Goal: Task Accomplishment & Management: Manage account settings

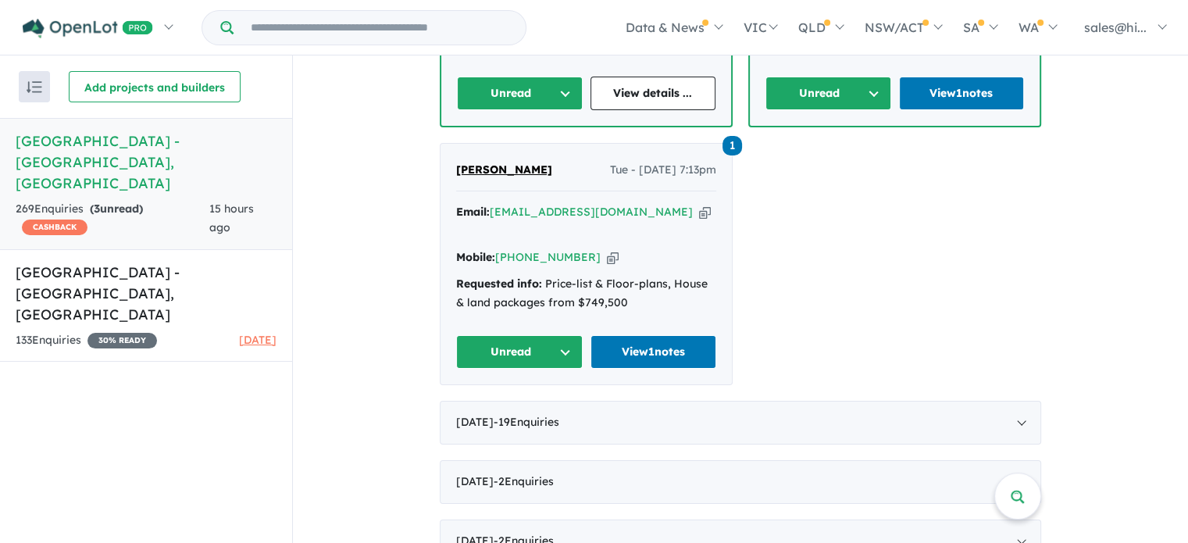
scroll to position [859, 0]
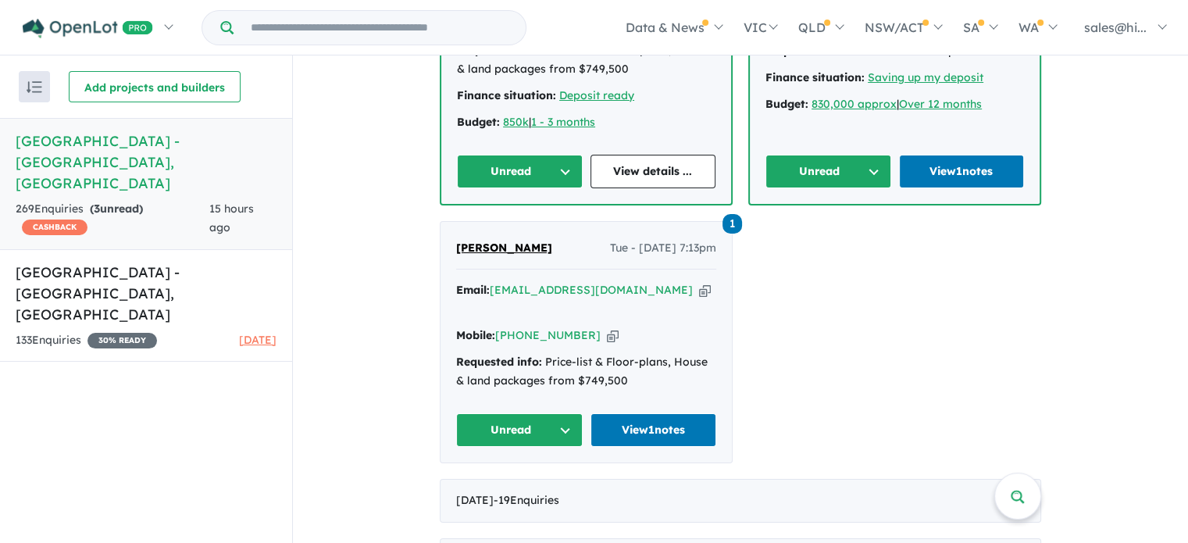
click at [556, 413] on button "Unread" at bounding box center [519, 430] width 127 height 34
click at [528, 485] on button "Assigned" at bounding box center [525, 503] width 136 height 36
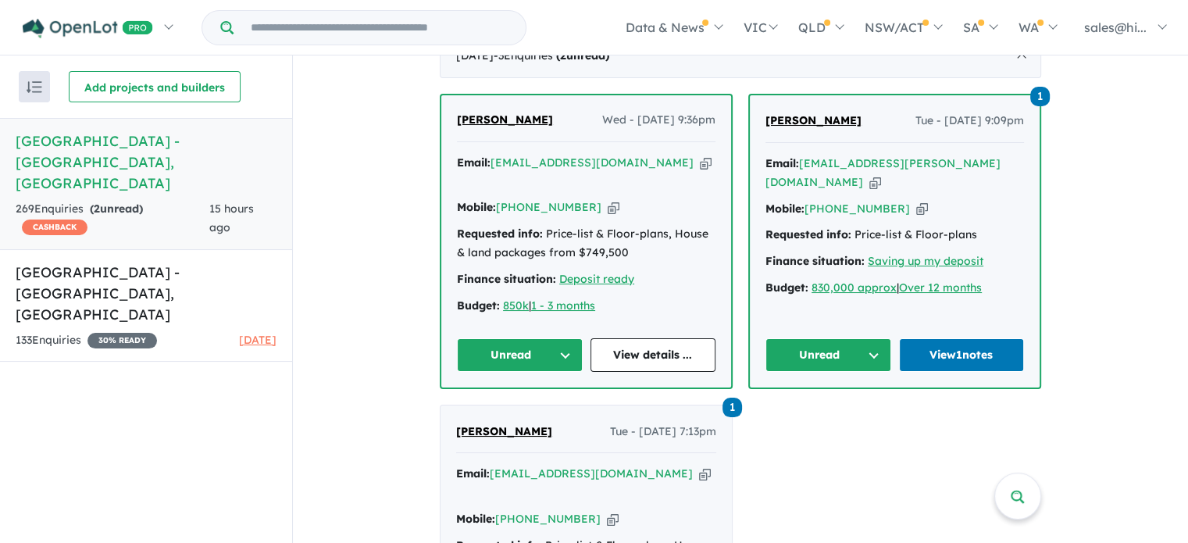
scroll to position [703, 0]
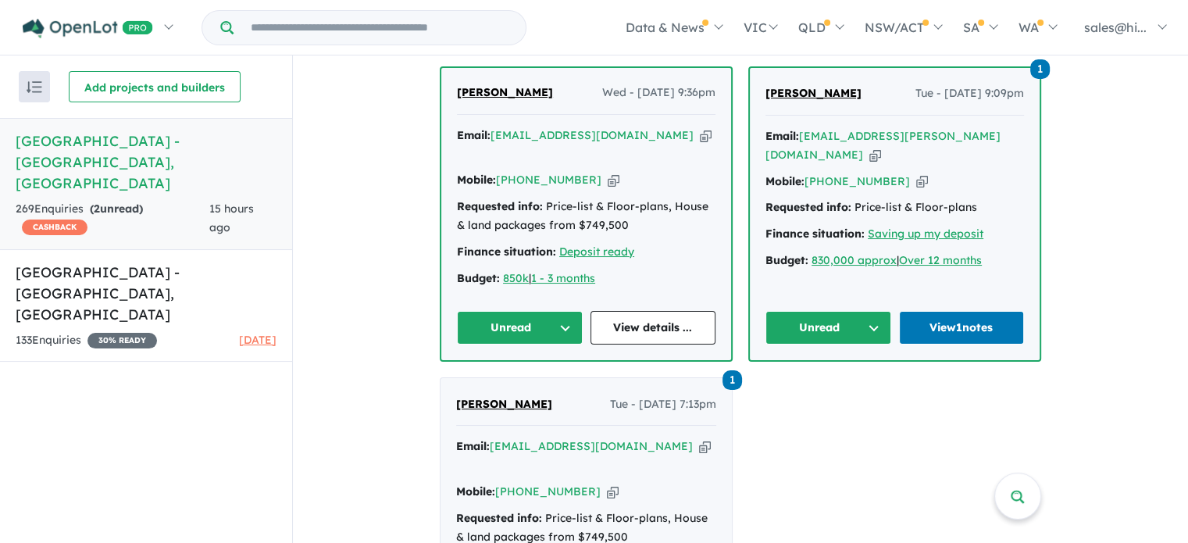
click at [870, 313] on button "Unread" at bounding box center [829, 328] width 126 height 34
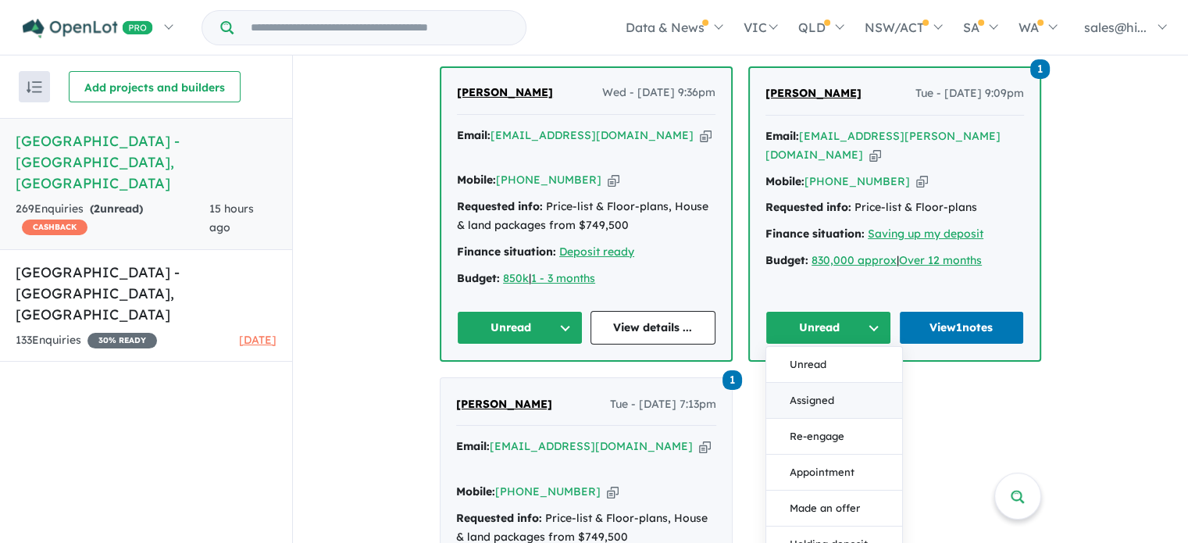
click at [841, 390] on button "Assigned" at bounding box center [834, 401] width 136 height 36
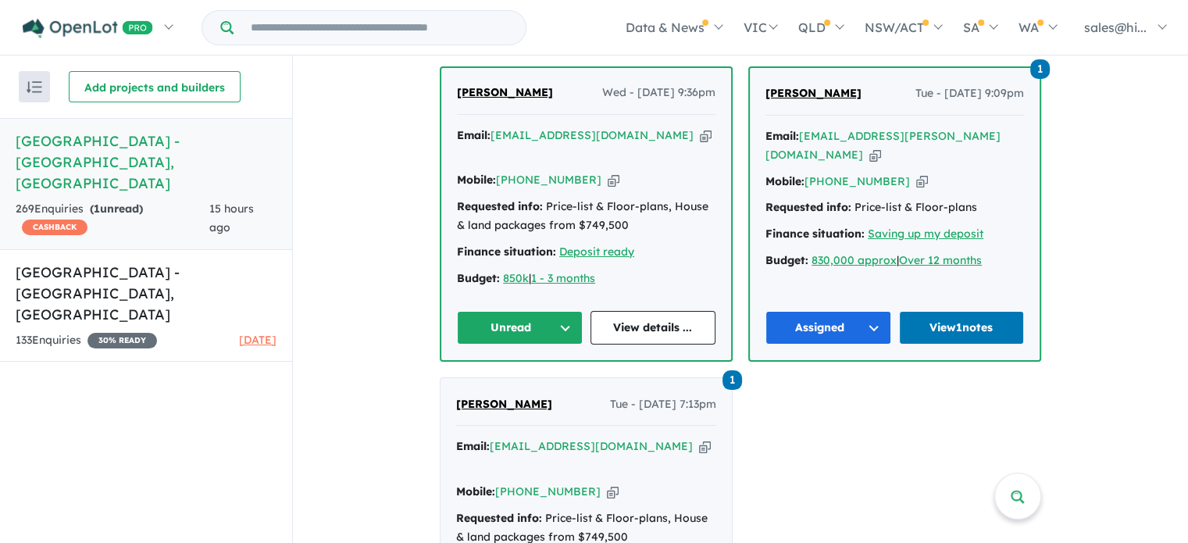
click at [559, 322] on button "Unread" at bounding box center [520, 328] width 126 height 34
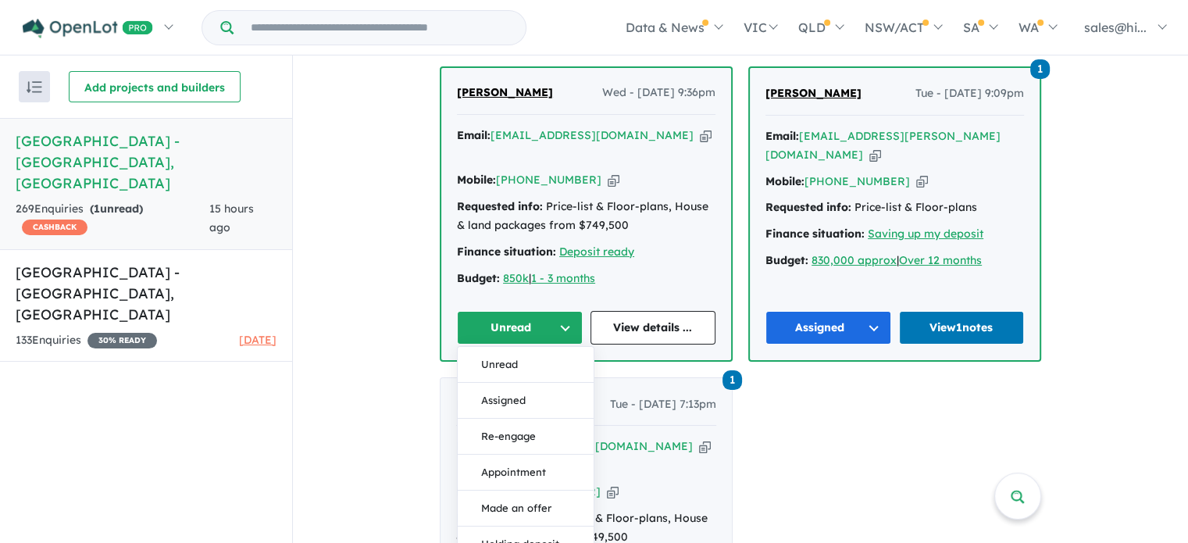
drag, startPoint x: 542, startPoint y: 382, endPoint x: 574, endPoint y: 364, distance: 36.7
click at [542, 383] on button "Assigned" at bounding box center [526, 401] width 136 height 36
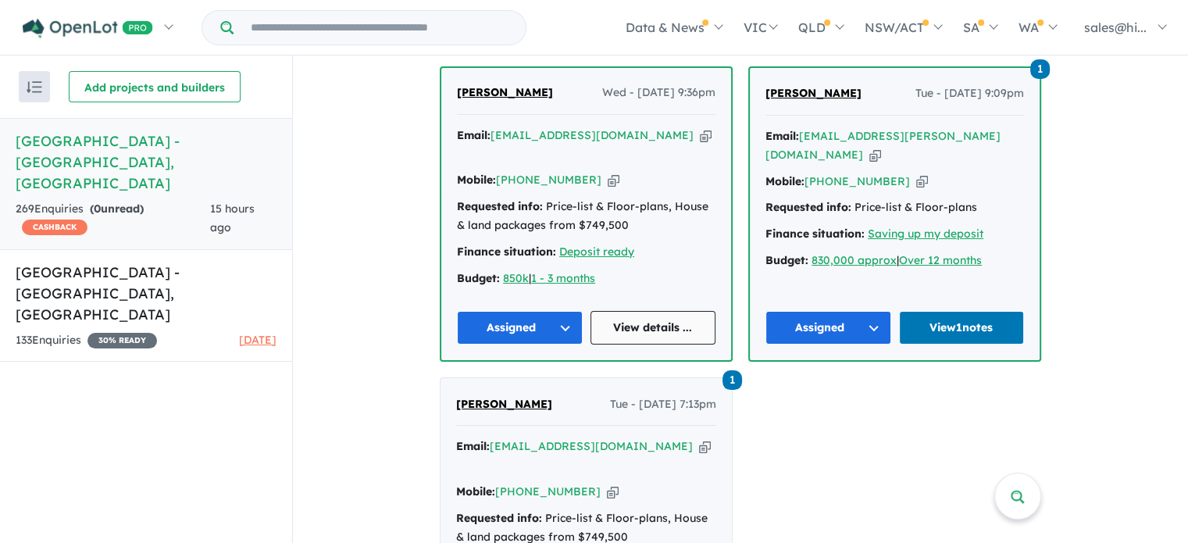
click at [625, 328] on link "View details ..." at bounding box center [654, 328] width 126 height 34
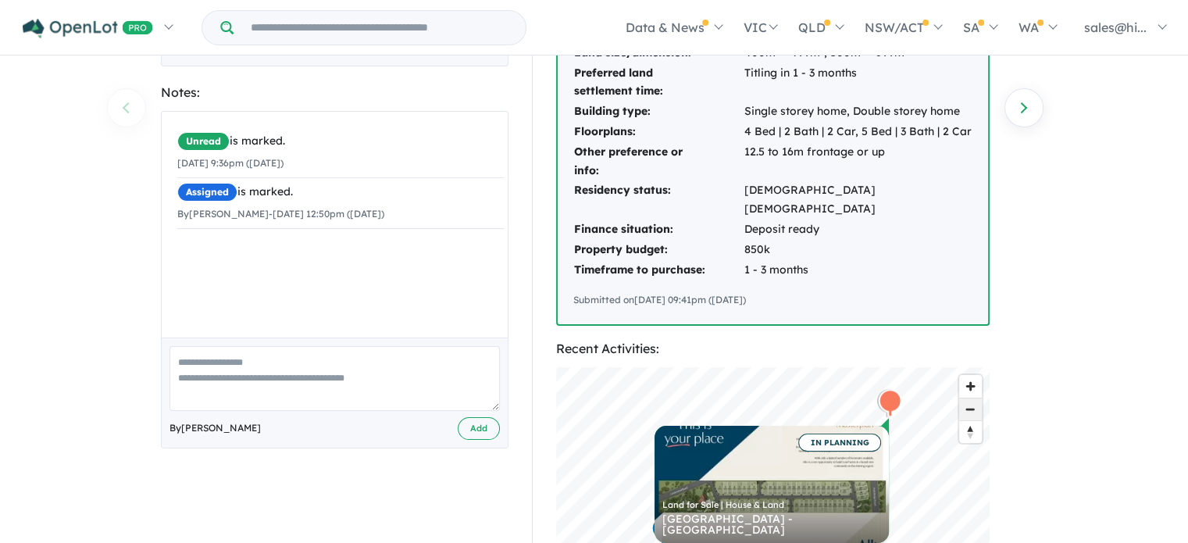
scroll to position [391, 0]
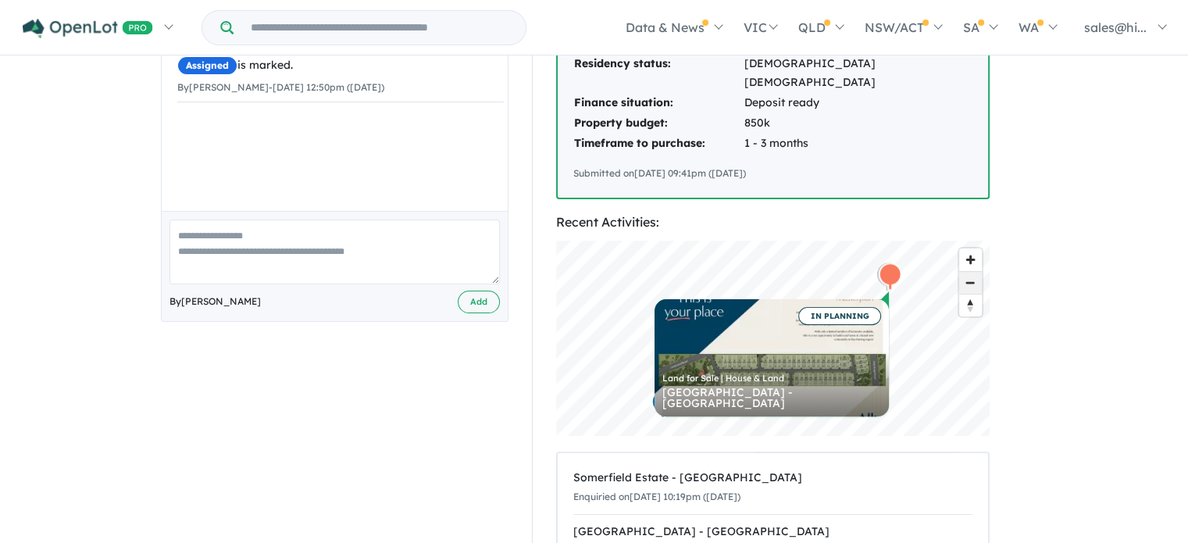
click at [974, 272] on span "Zoom out" at bounding box center [970, 283] width 23 height 22
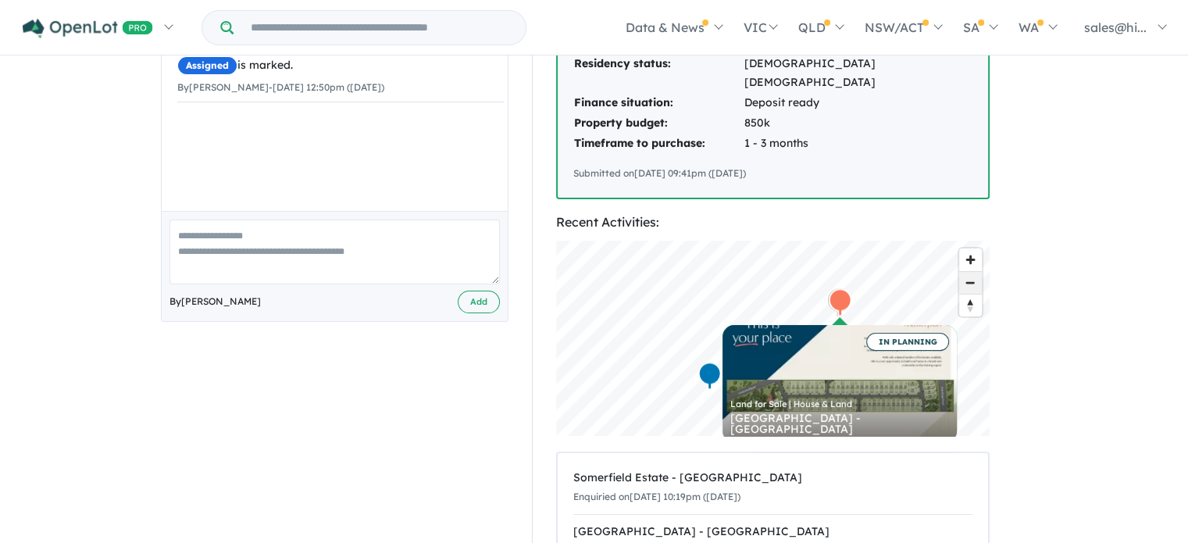
click at [974, 272] on span "Zoom out" at bounding box center [970, 283] width 23 height 22
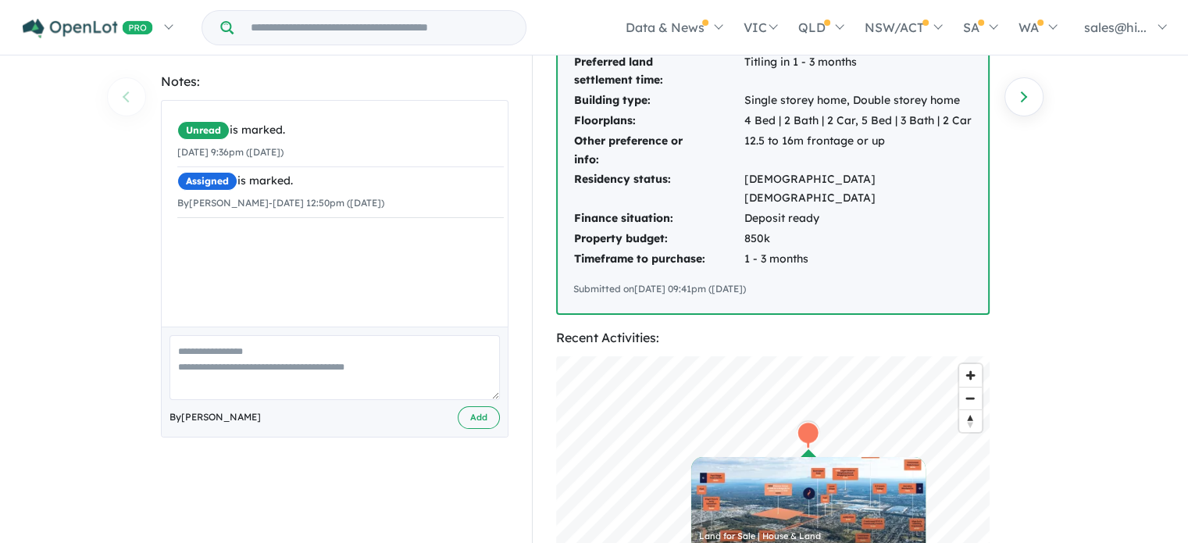
scroll to position [312, 0]
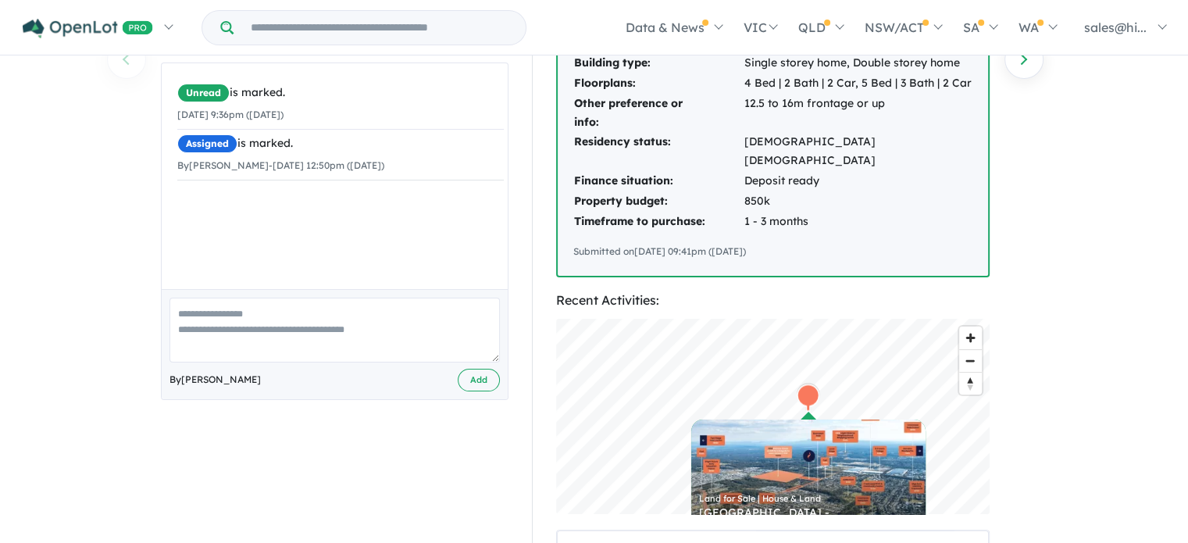
click at [275, 305] on textarea at bounding box center [335, 330] width 330 height 65
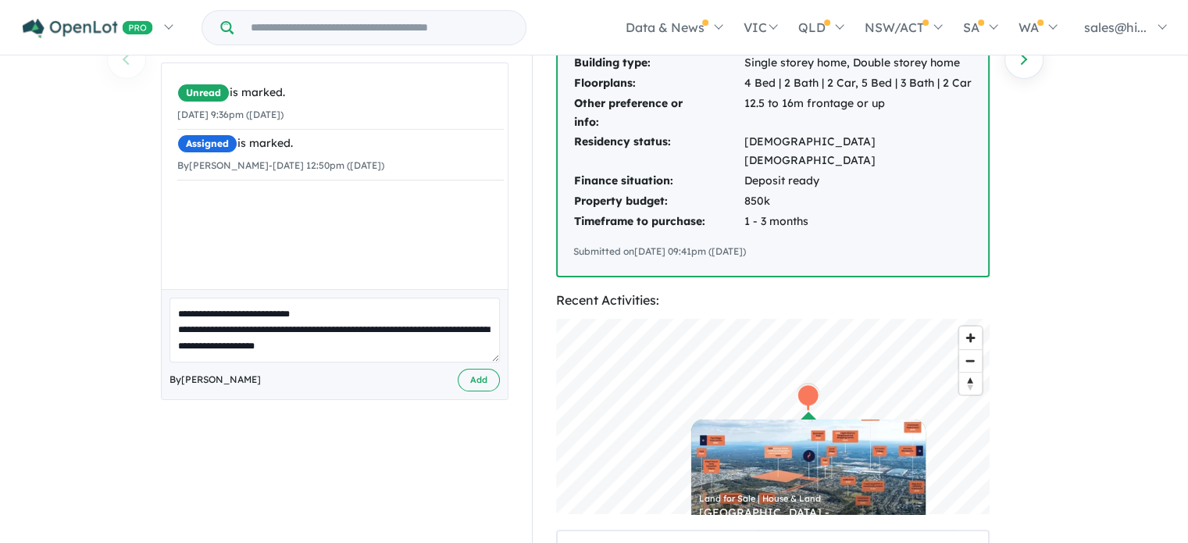
scroll to position [6, 0]
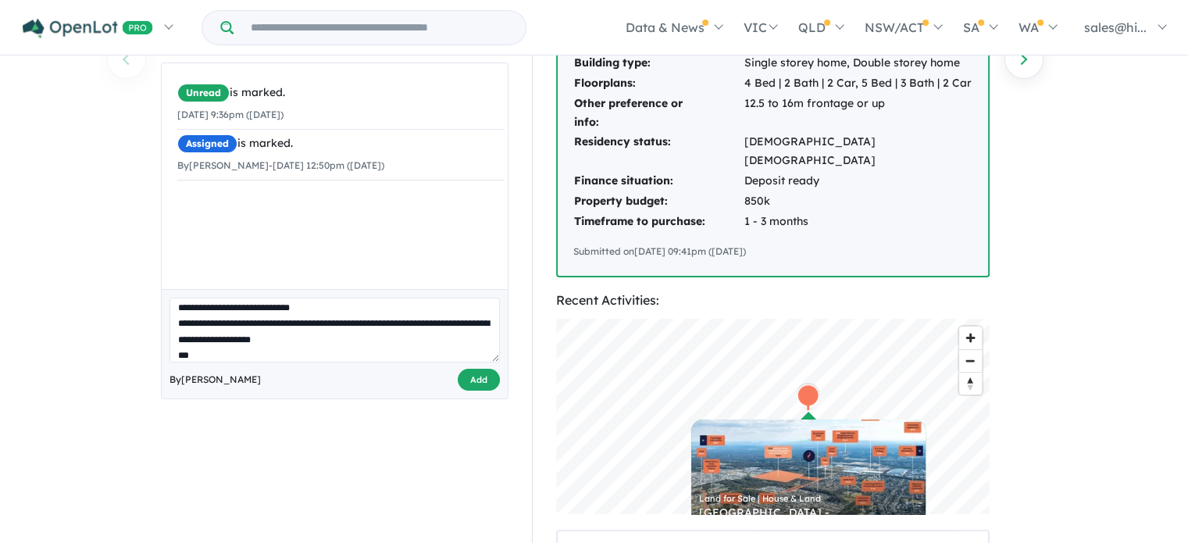
type textarea "**********"
click at [469, 380] on button "Add" at bounding box center [479, 380] width 42 height 23
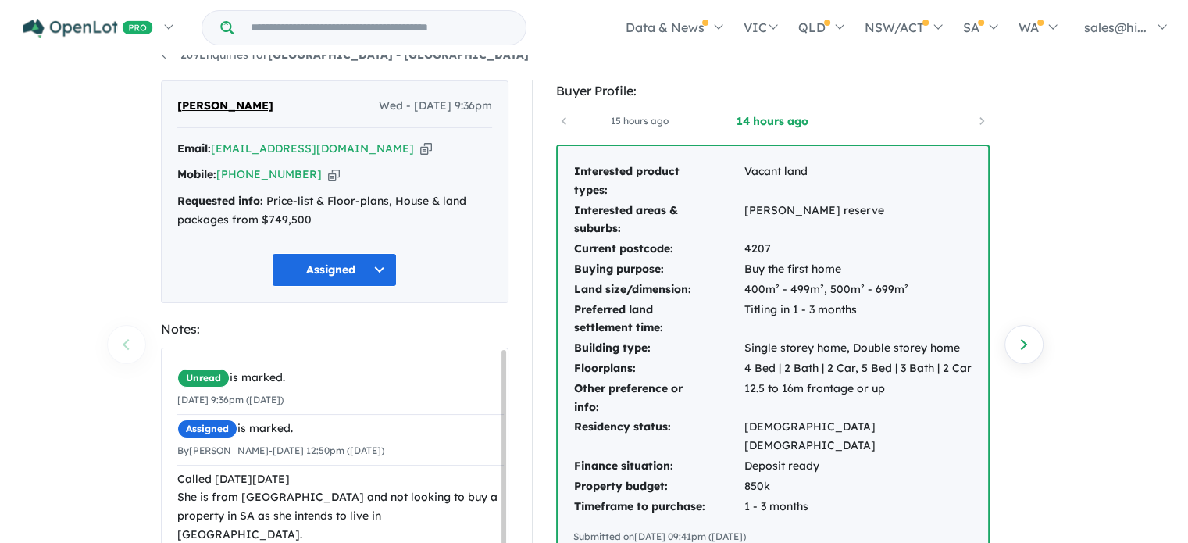
scroll to position [0, 0]
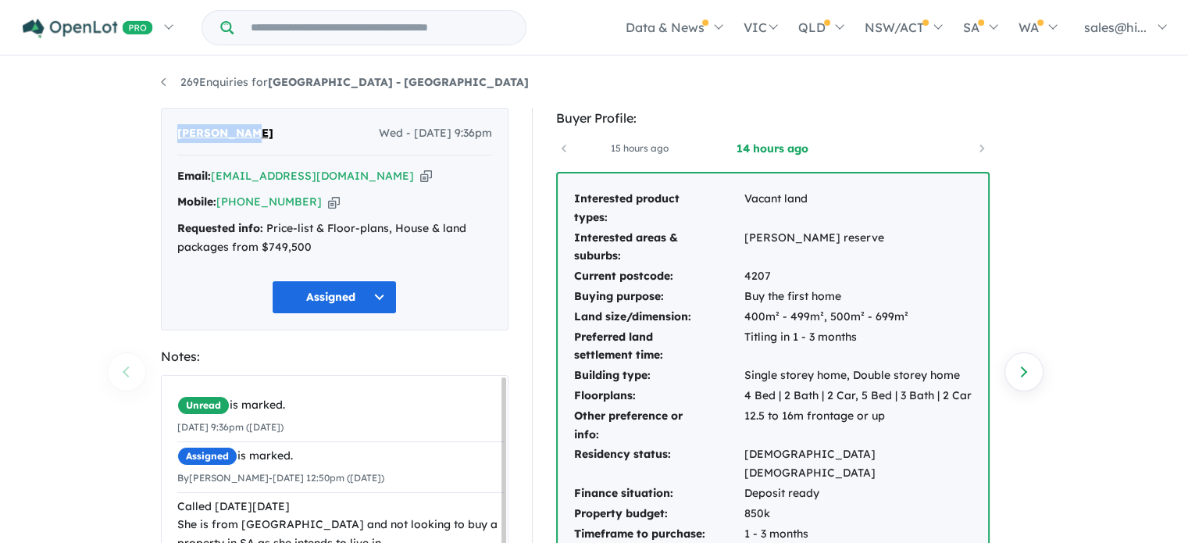
drag, startPoint x: 240, startPoint y: 131, endPoint x: 180, endPoint y: 131, distance: 60.2
click at [180, 131] on span "[PERSON_NAME]" at bounding box center [225, 133] width 96 height 19
copy span "[PERSON_NAME]"
